Goal: Transaction & Acquisition: Book appointment/travel/reservation

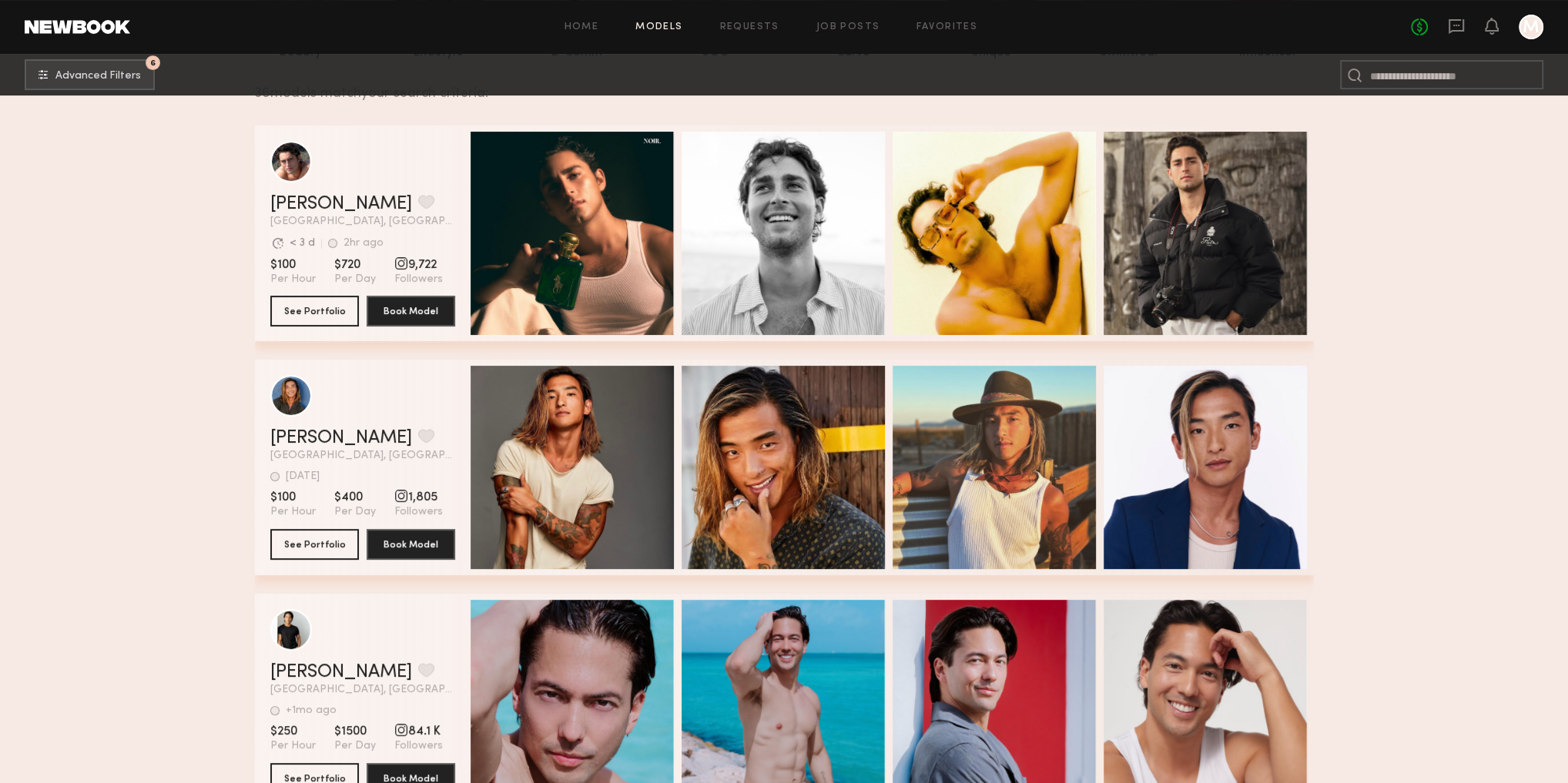
scroll to position [308, 0]
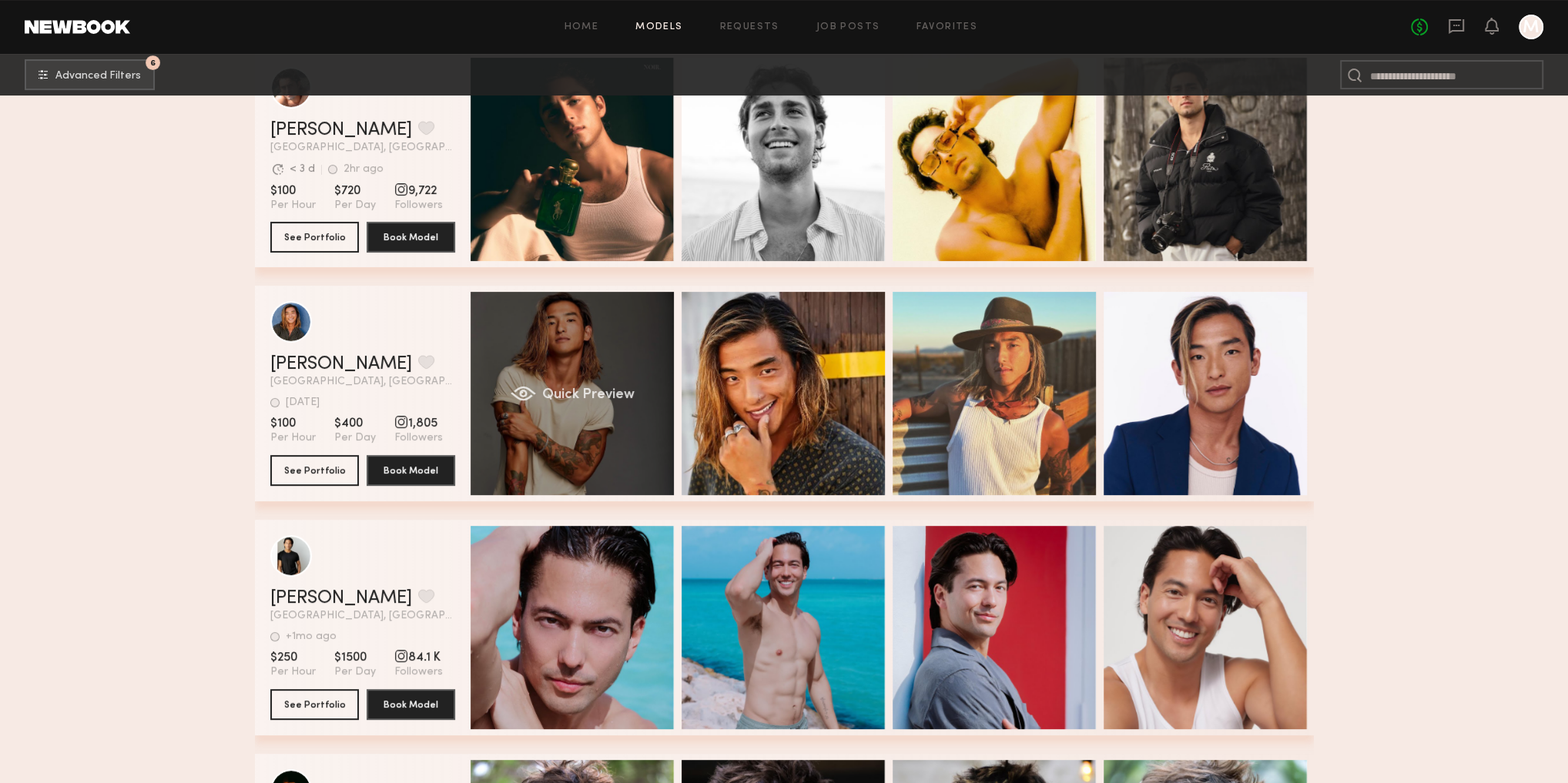
click at [564, 387] on div "Quick Preview" at bounding box center [572, 393] width 203 height 203
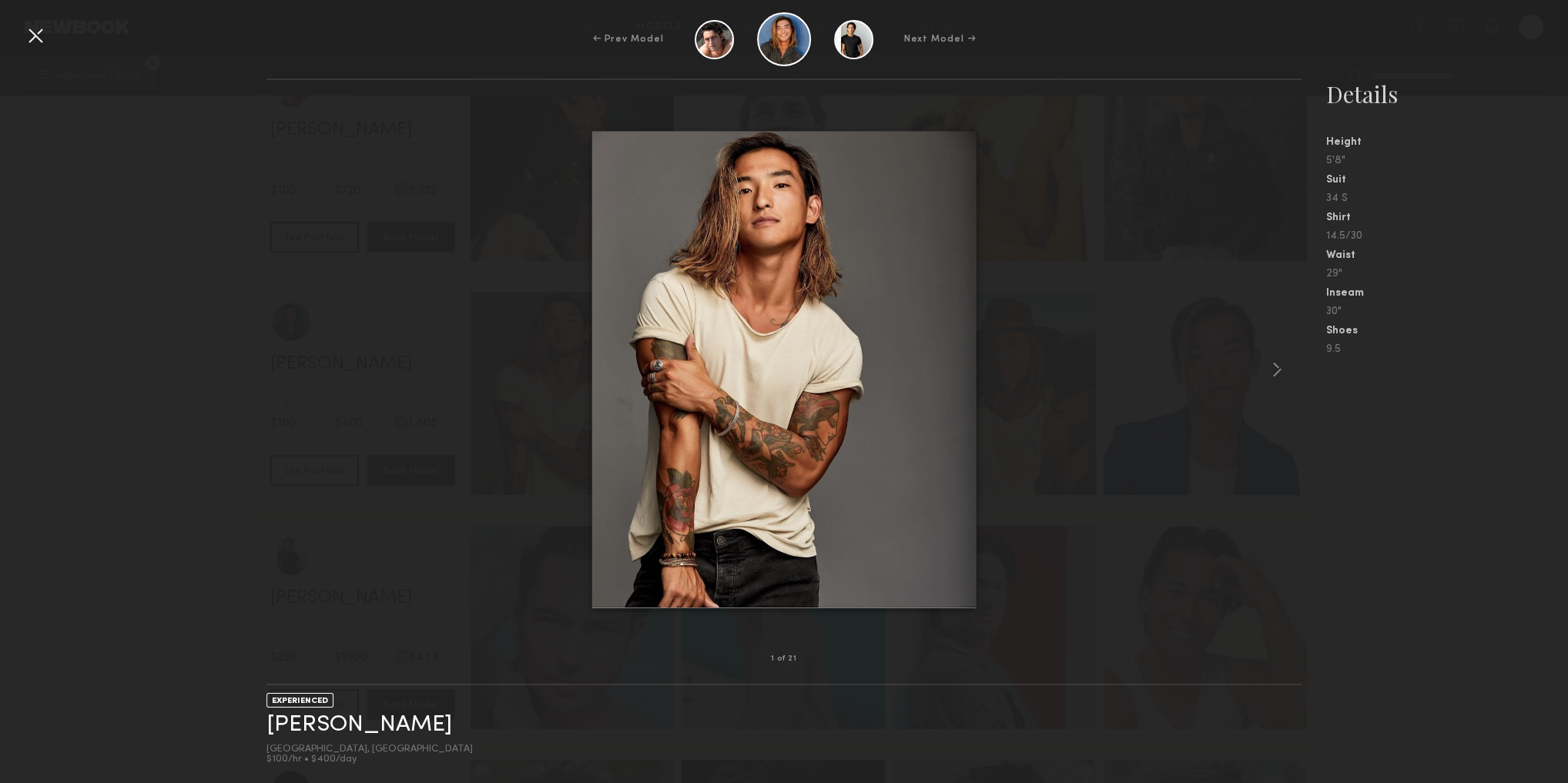
click at [34, 37] on div at bounding box center [35, 35] width 25 height 25
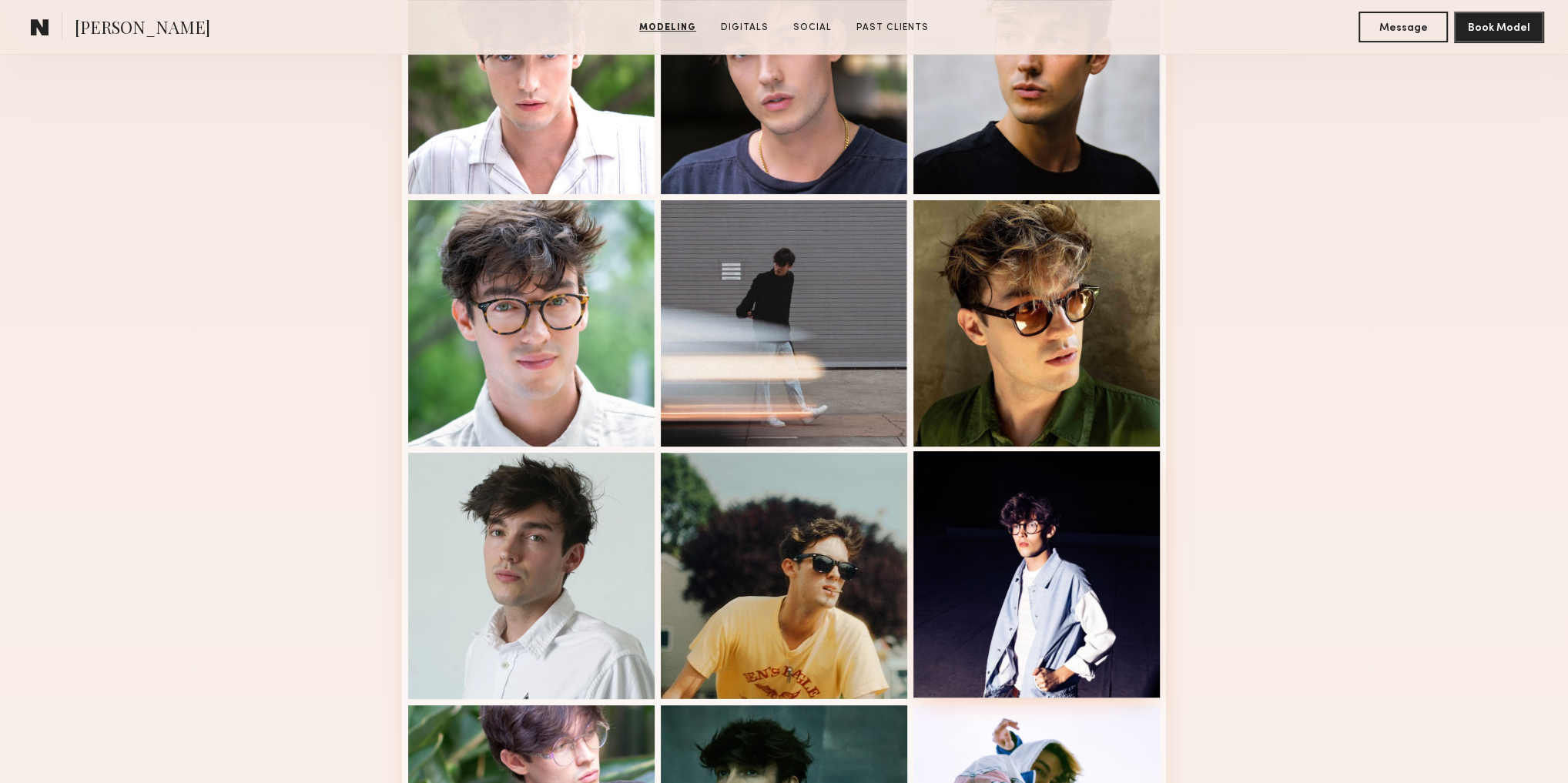
scroll to position [432, 0]
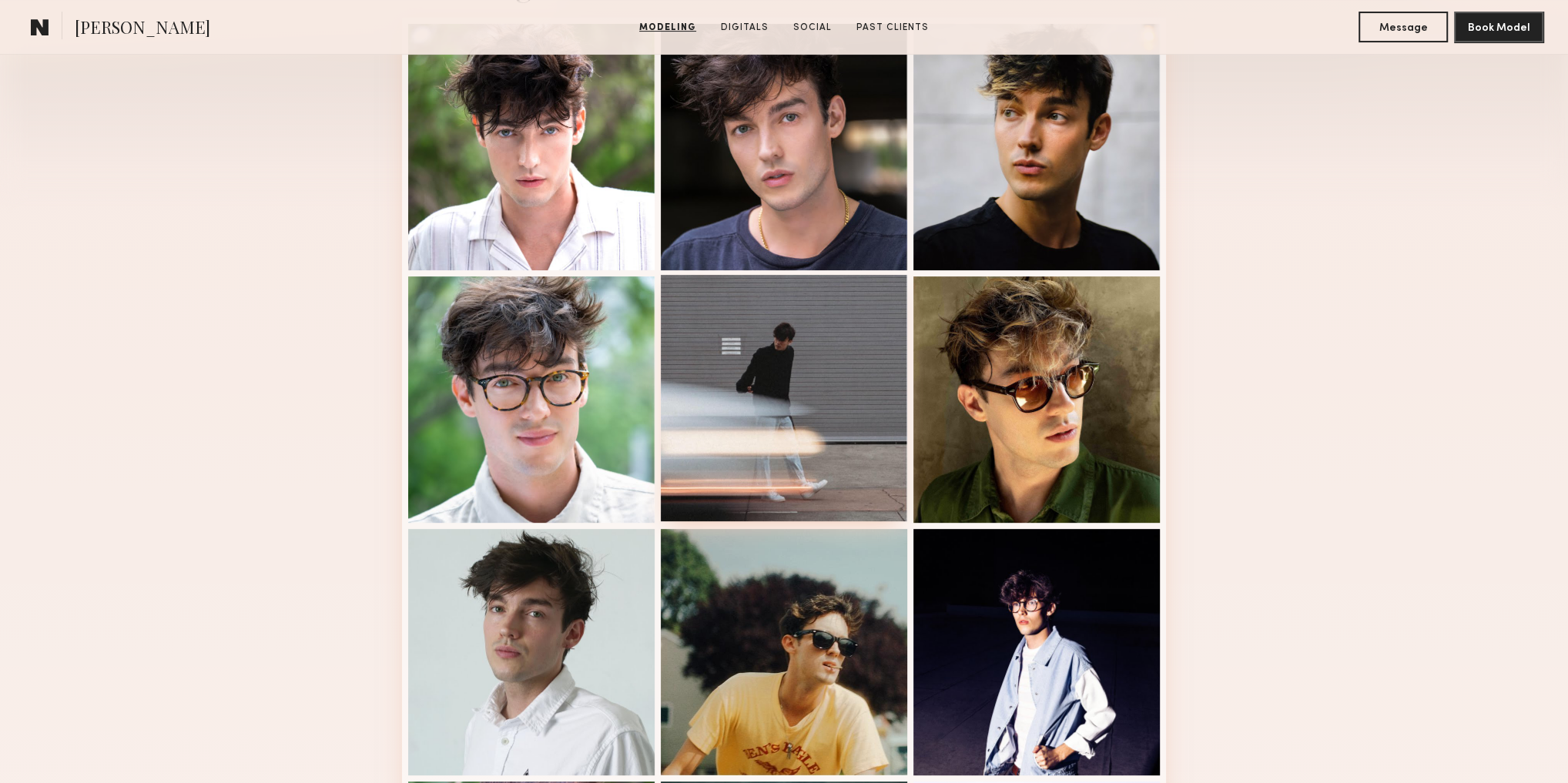
click at [846, 428] on div at bounding box center [783, 397] width 246 height 246
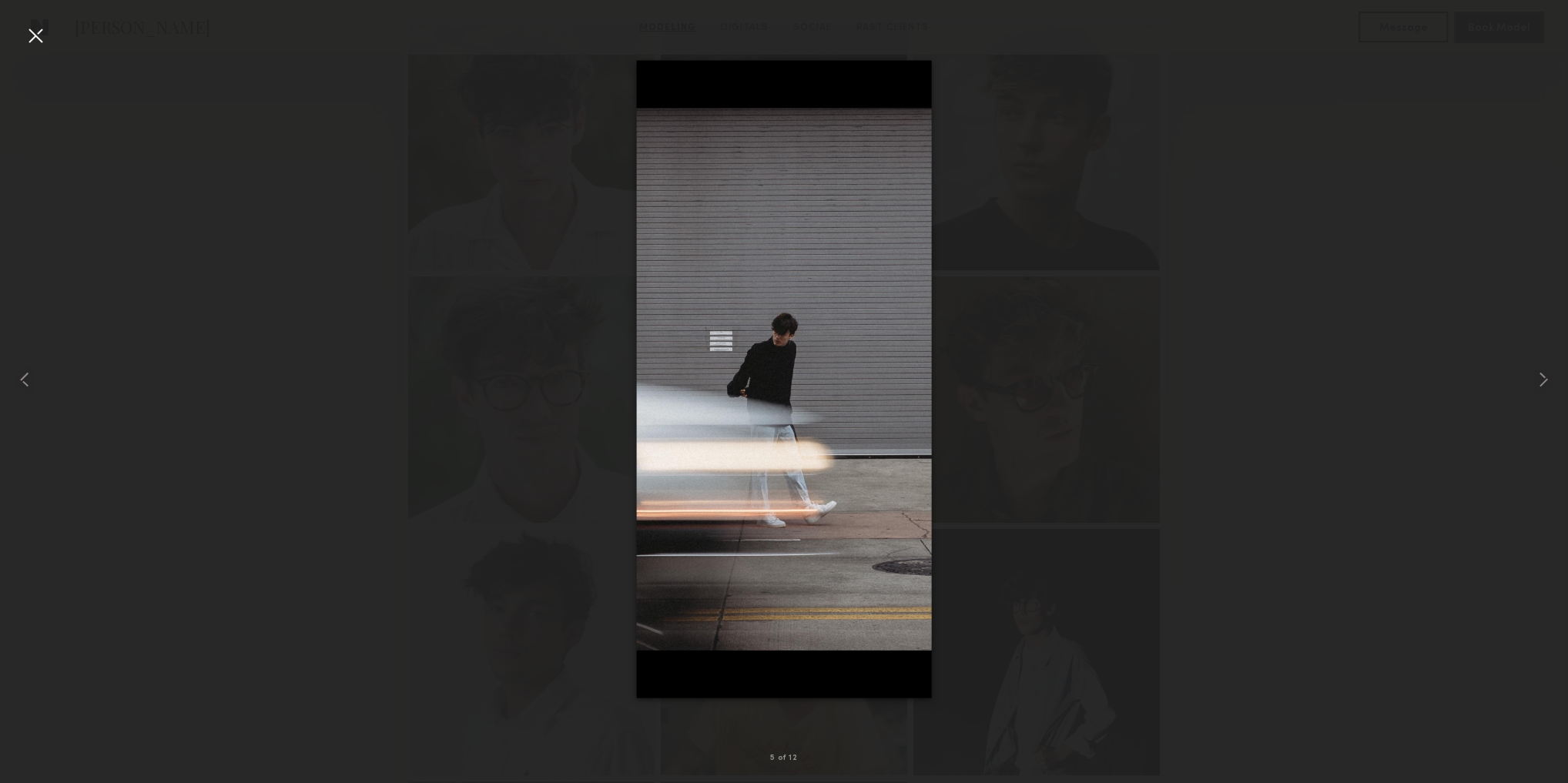
click at [28, 39] on div at bounding box center [35, 35] width 25 height 25
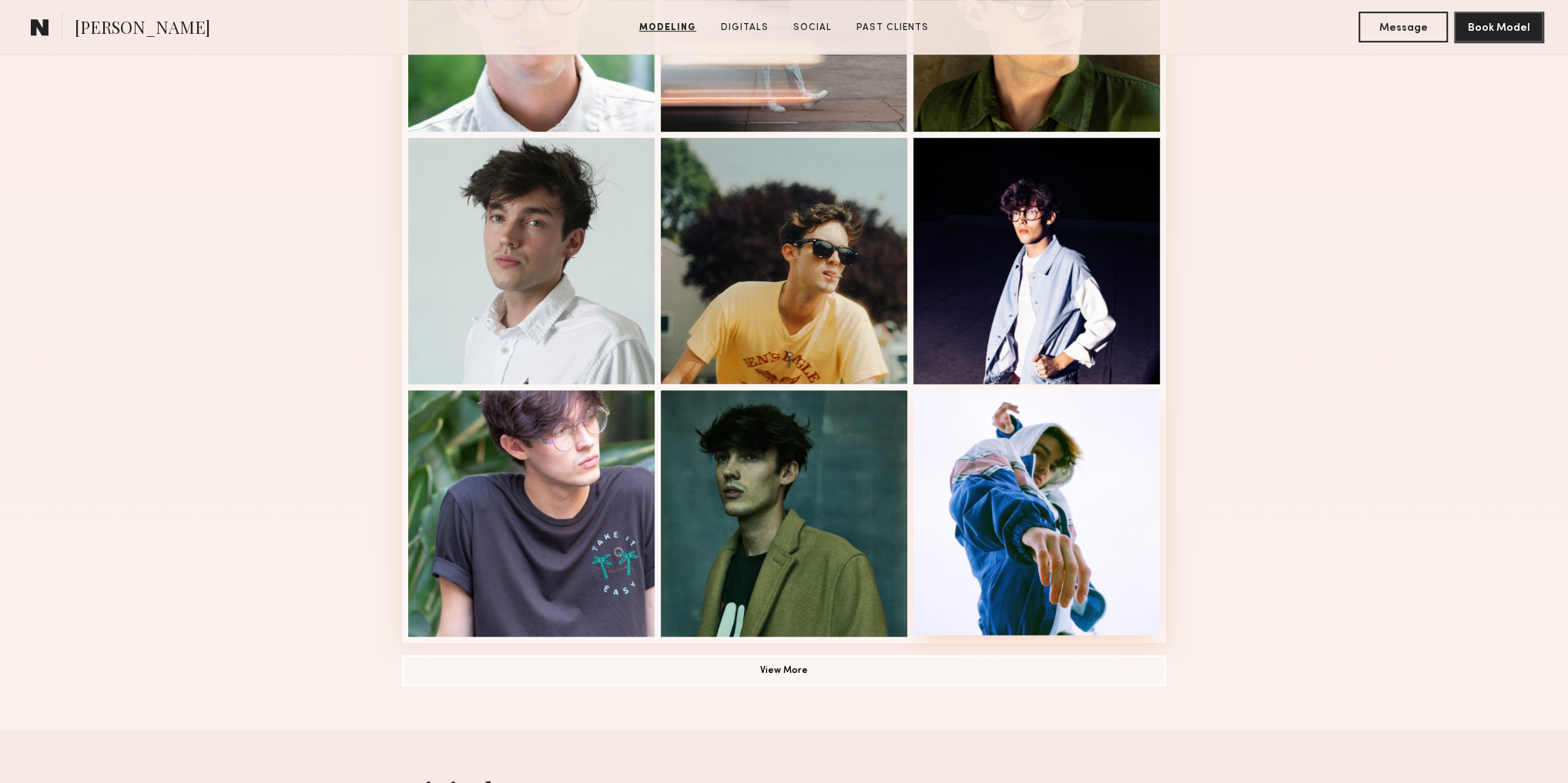
scroll to position [862, 0]
